Goal: Task Accomplishment & Management: Use online tool/utility

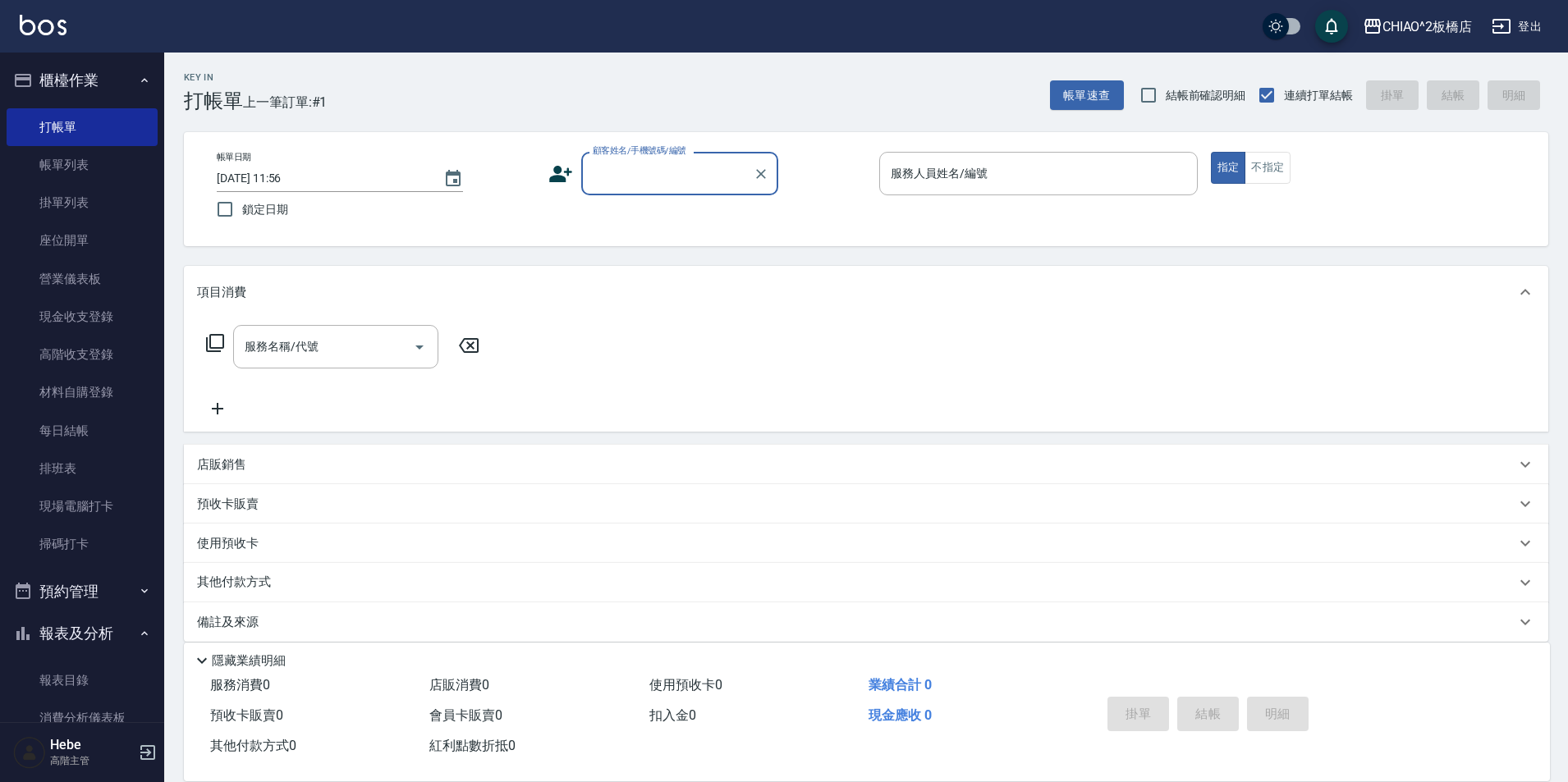
type input "5"
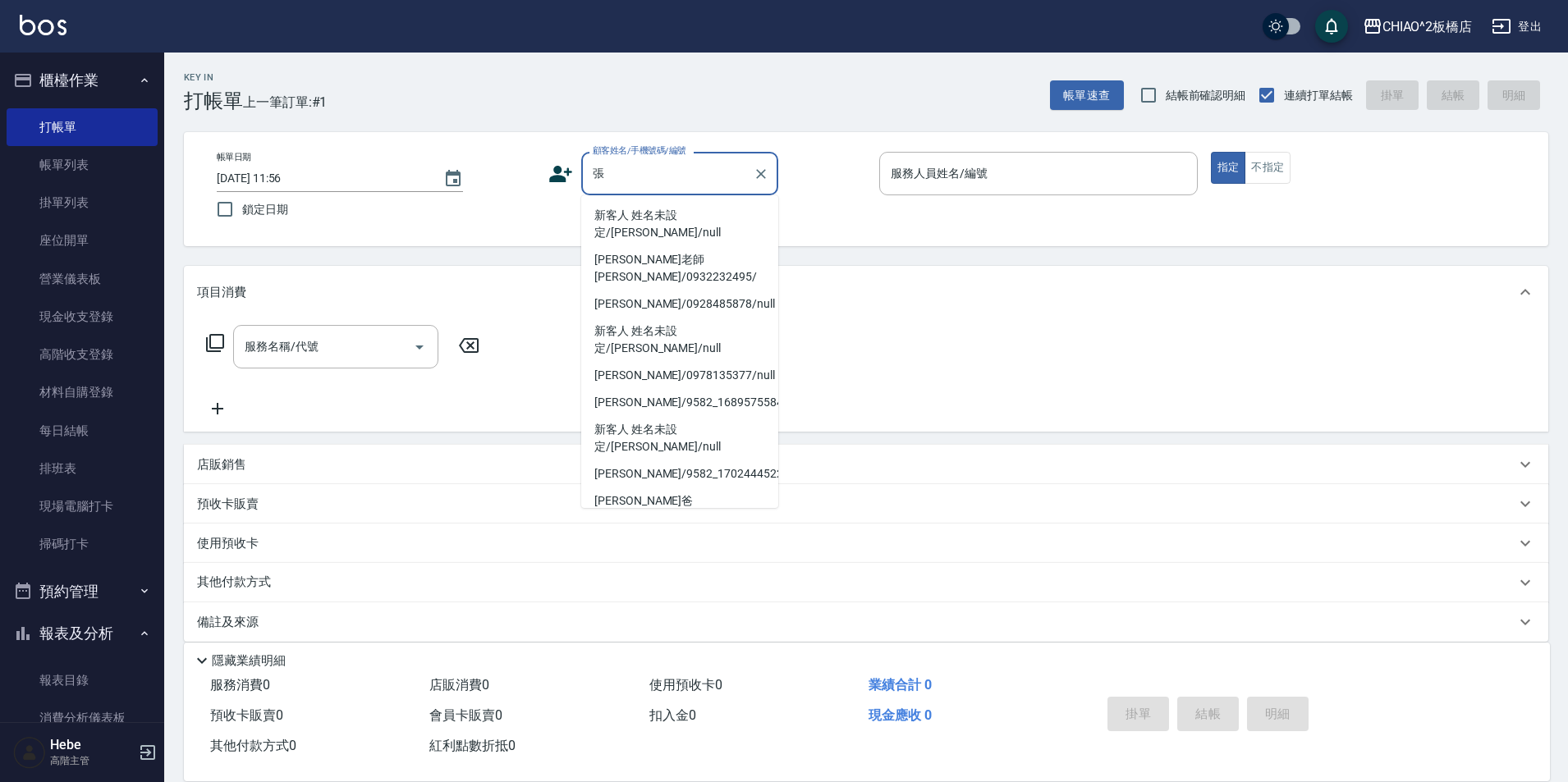
drag, startPoint x: 642, startPoint y: 486, endPoint x: 973, endPoint y: 126, distance: 489.0
click at [642, 576] on li "[PERSON_NAME]/9582_1742643921/null" at bounding box center [679, 589] width 197 height 27
type input "[PERSON_NAME]/9582_1742643921/null"
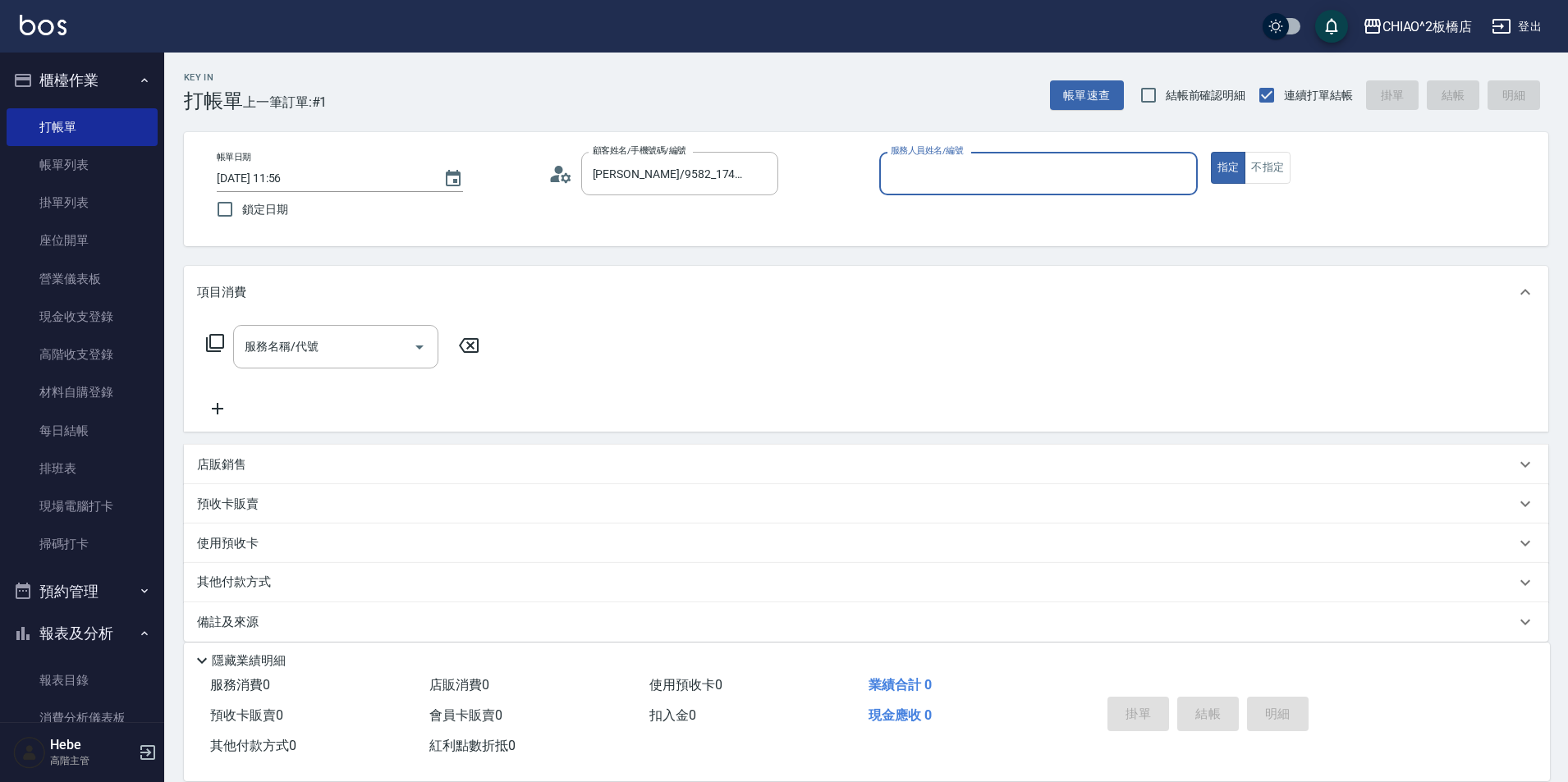
click at [957, 168] on input "服務人員姓名/編號" at bounding box center [1038, 173] width 304 height 28
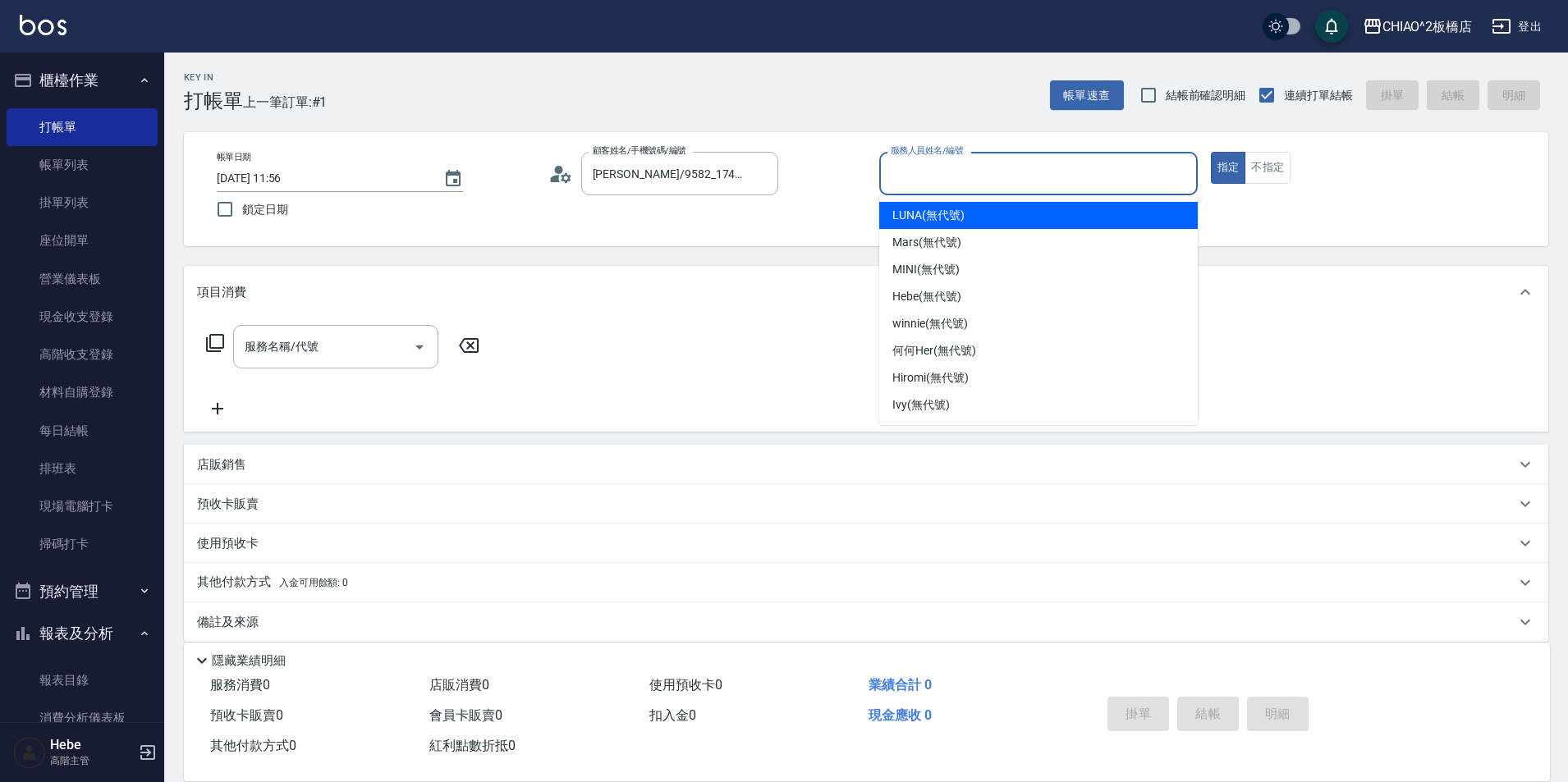
click at [957, 193] on div "服務人員姓名/編號" at bounding box center [1039, 173] width 318 height 44
click at [946, 174] on input "服務人員姓名/編號" at bounding box center [1038, 173] width 304 height 28
click at [931, 216] on span "LUNA (無代號)" at bounding box center [928, 215] width 72 height 18
type input "LUNA(無代號)"
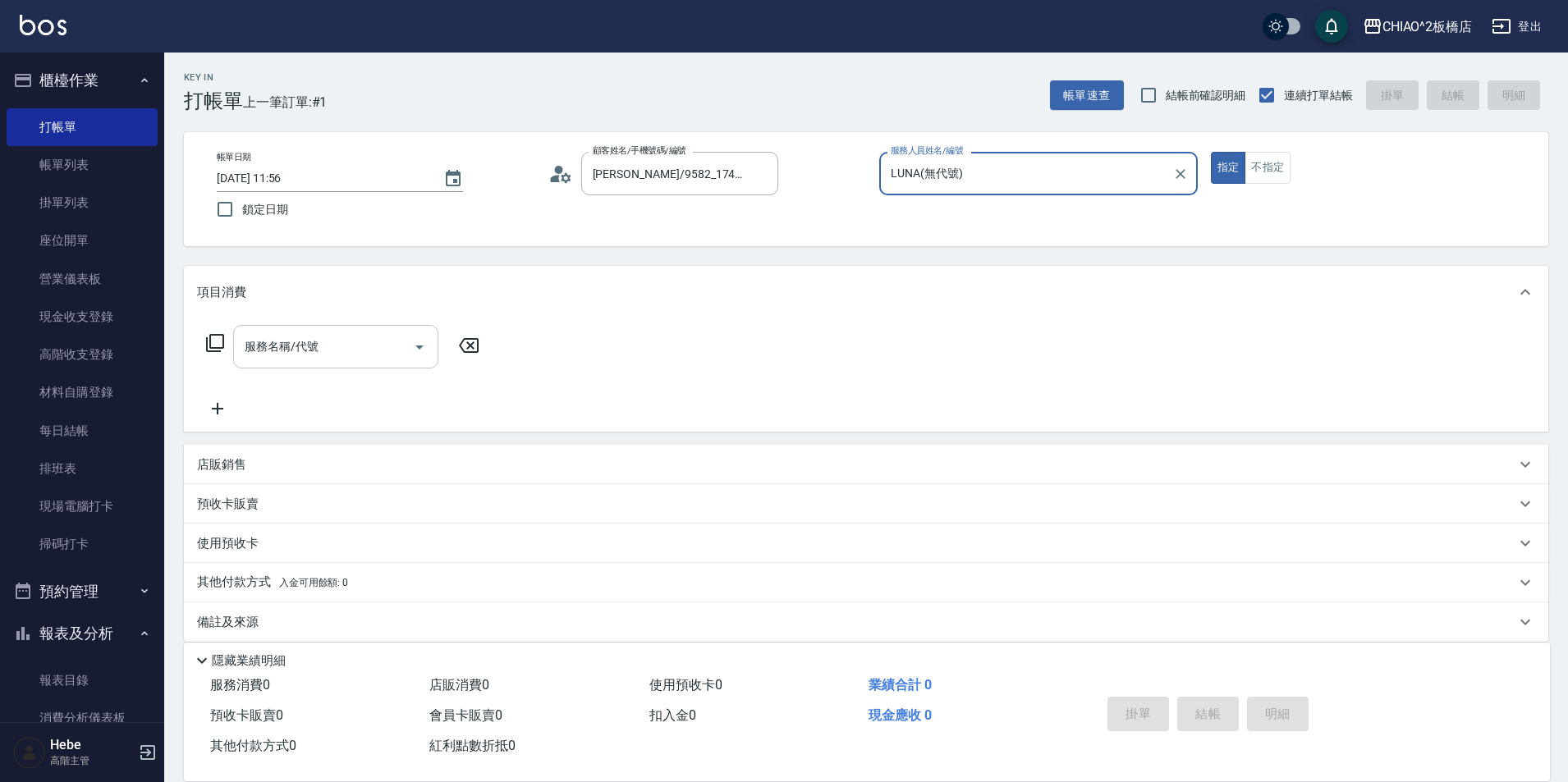
click at [336, 352] on input "服務名稱/代號" at bounding box center [323, 347] width 166 height 28
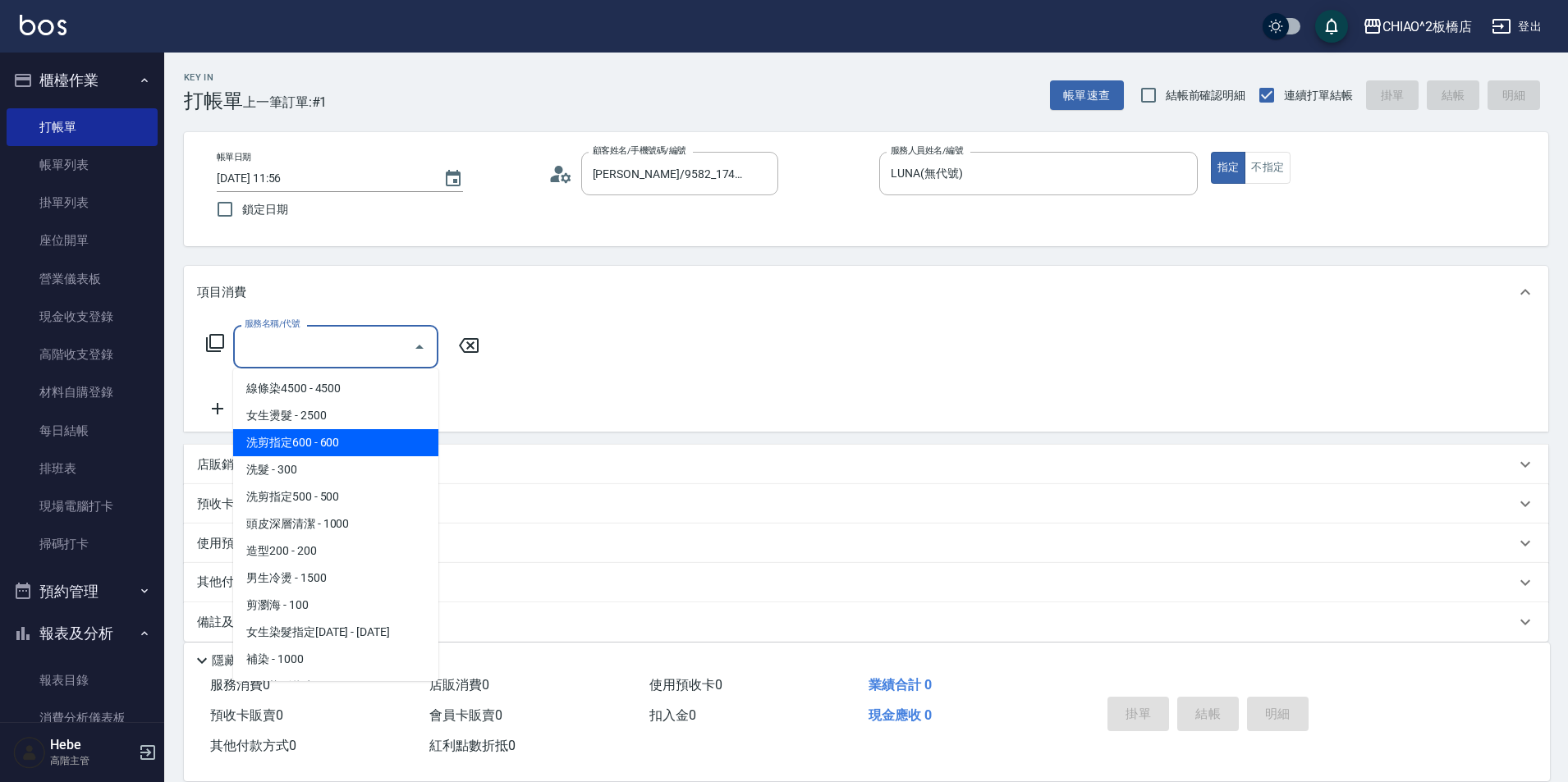
click at [329, 447] on span "洗剪指定600 - 600" at bounding box center [335, 443] width 205 height 27
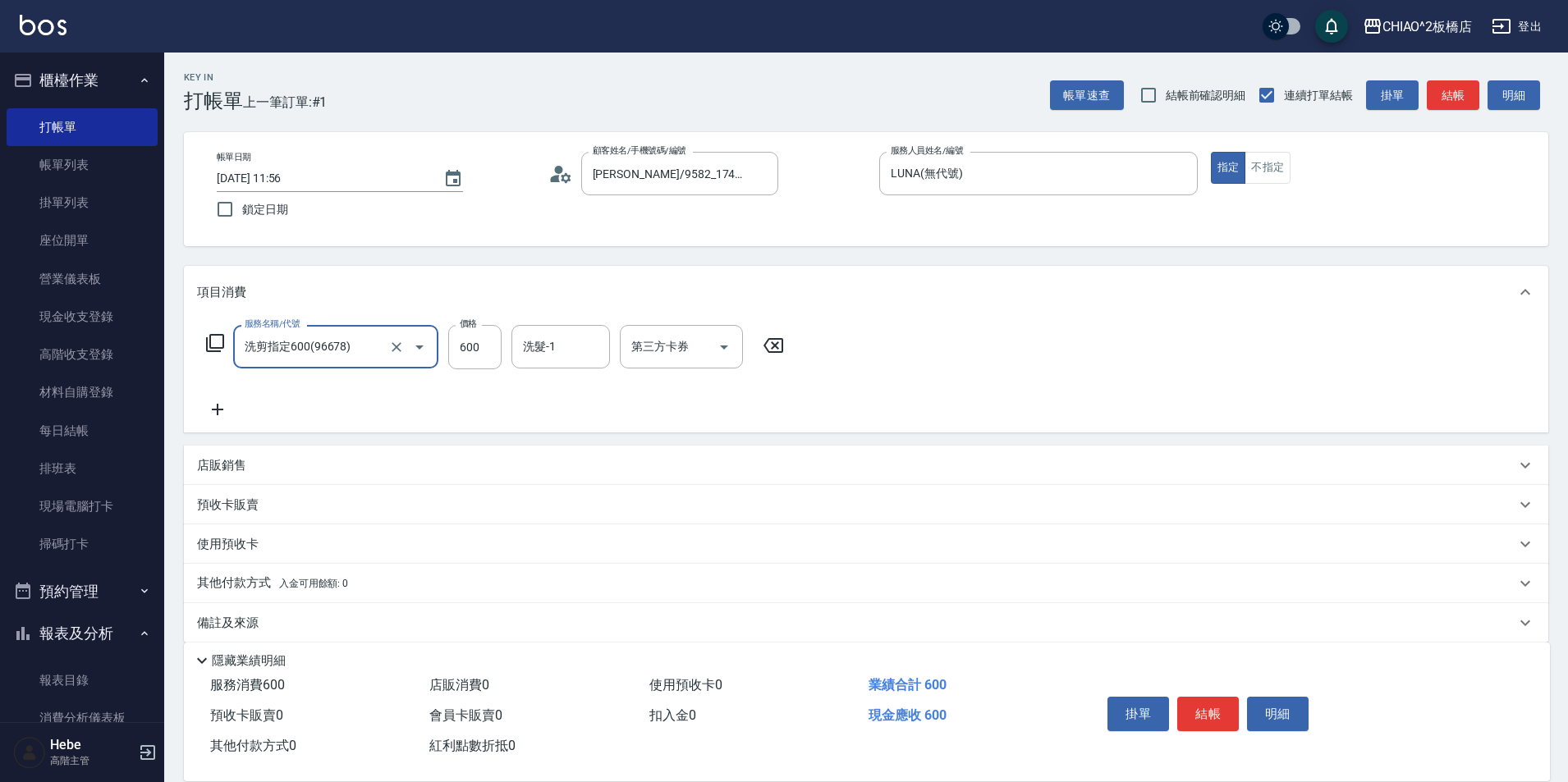
click at [333, 356] on input "洗剪指定600(96678)" at bounding box center [312, 347] width 144 height 28
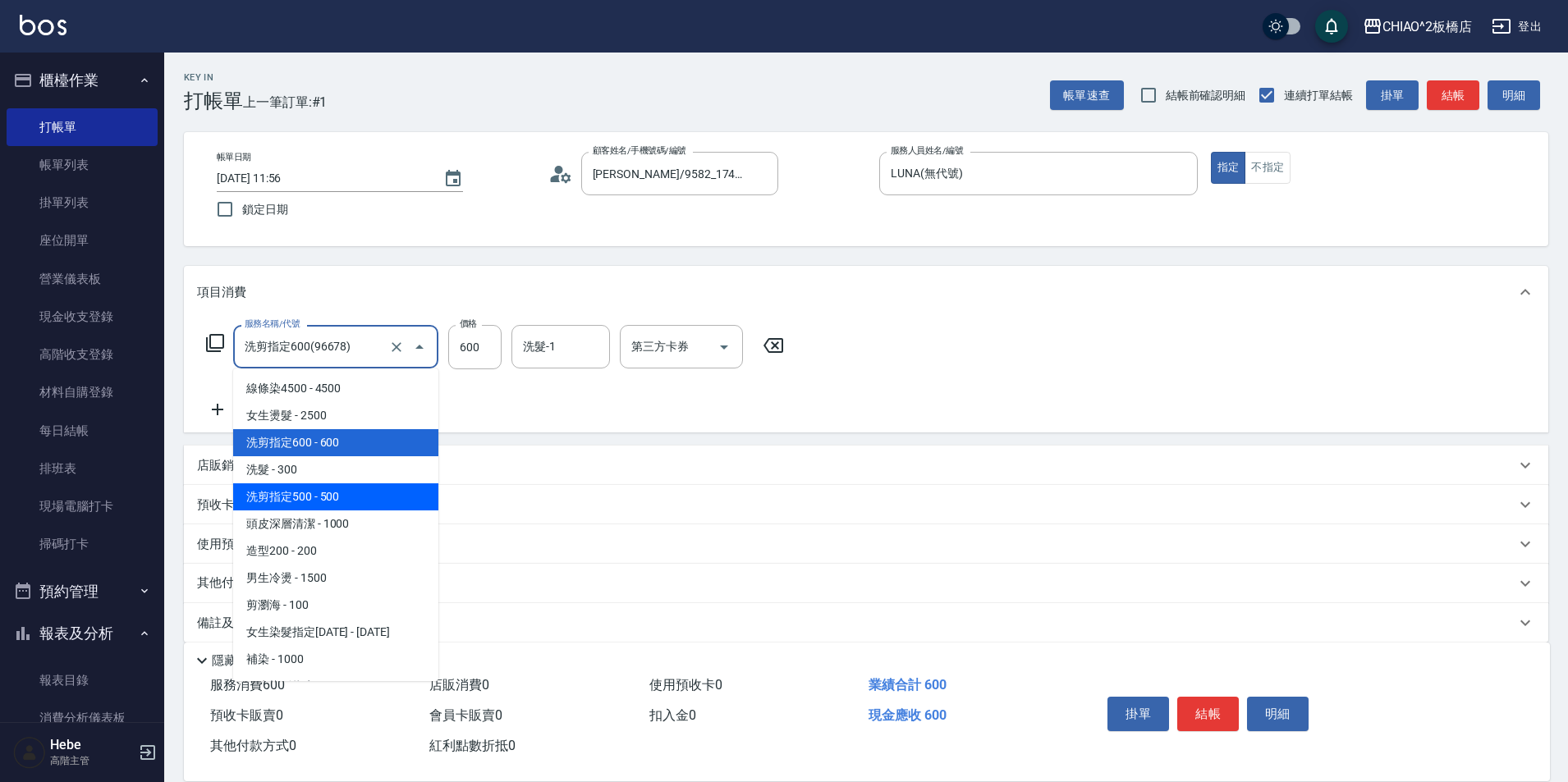
click at [332, 492] on span "洗剪指定500 - 500" at bounding box center [335, 496] width 205 height 27
type input "洗剪指定500(96681)"
type input "500"
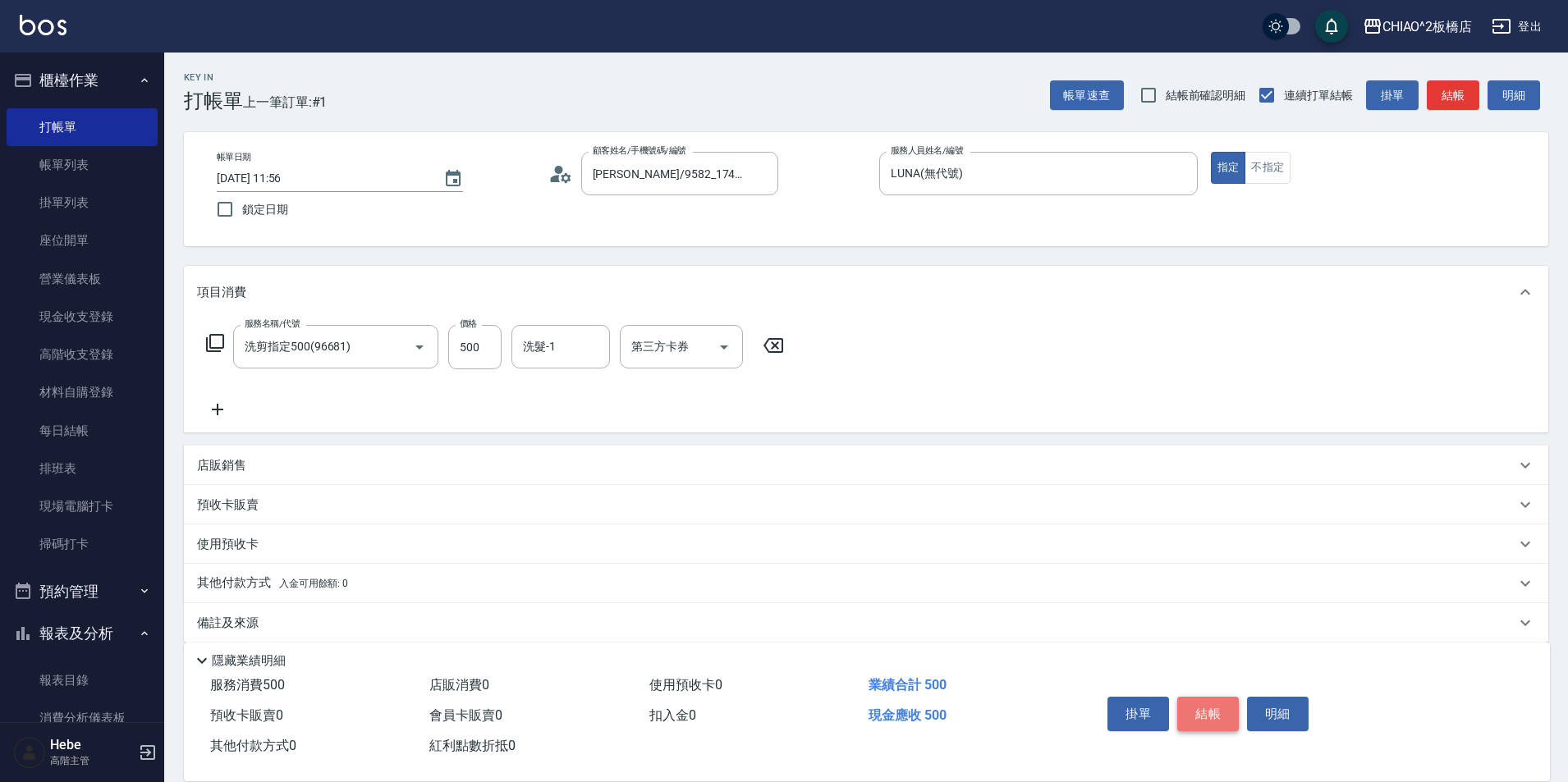
click at [1184, 700] on button "結帳" at bounding box center [1208, 713] width 62 height 34
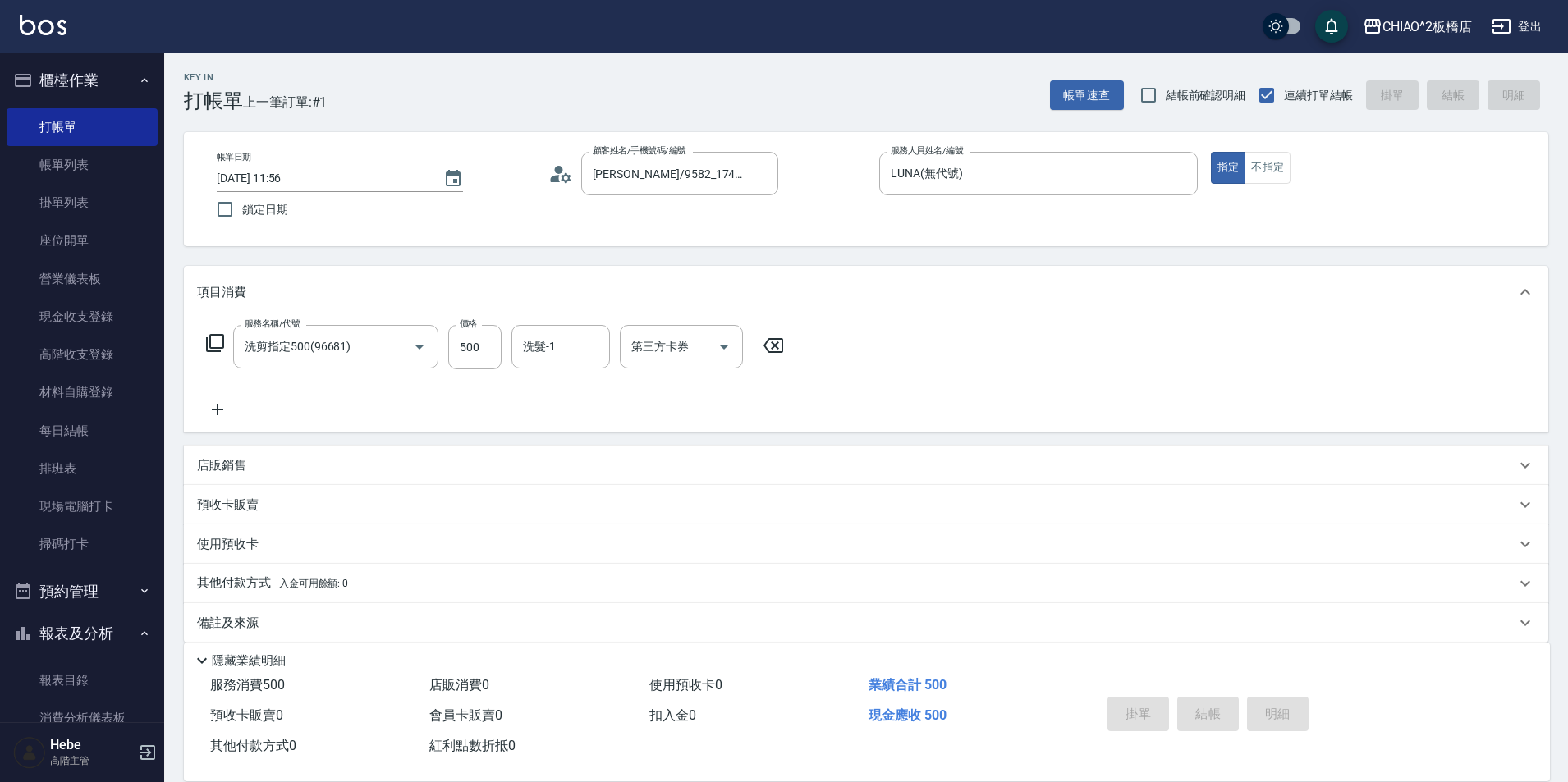
type input "[DATE] 12:40"
